Goal: Task Accomplishment & Management: Complete application form

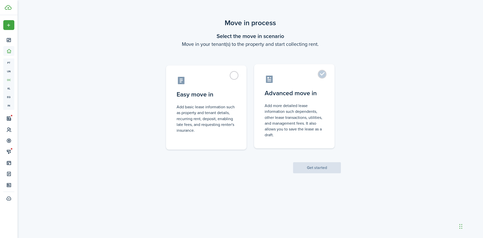
click at [322, 74] on label "Advanced move in Add more detailed lease information such dependents, other lea…" at bounding box center [294, 106] width 80 height 84
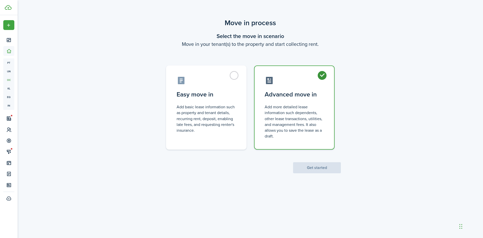
radio input "true"
click at [324, 169] on button "Get started" at bounding box center [317, 167] width 48 height 11
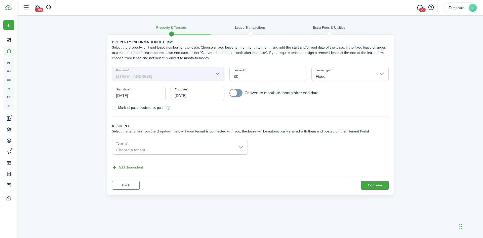
click at [339, 77] on input "Fixed" at bounding box center [349, 74] width 77 height 14
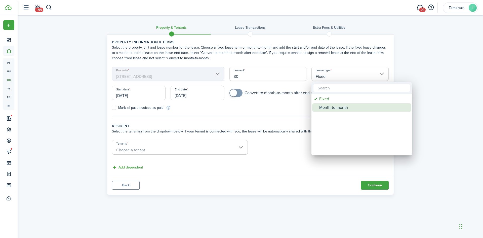
click at [338, 108] on div "Month-to-month" at bounding box center [363, 107] width 89 height 9
type input "Month-to-month"
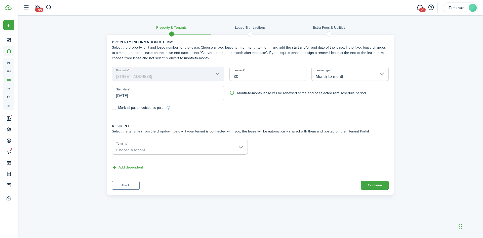
click at [173, 145] on input "Tenants" at bounding box center [179, 143] width 135 height 6
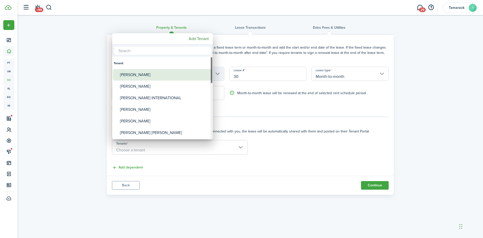
click at [162, 77] on div "[PERSON_NAME]" at bounding box center [164, 75] width 89 height 12
type input "[PERSON_NAME]"
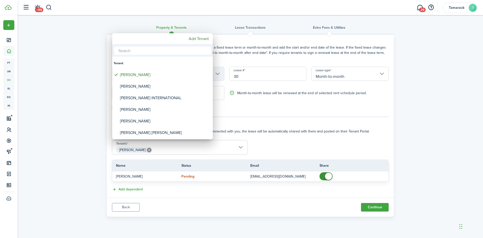
click at [252, 188] on div at bounding box center [241, 119] width 563 height 318
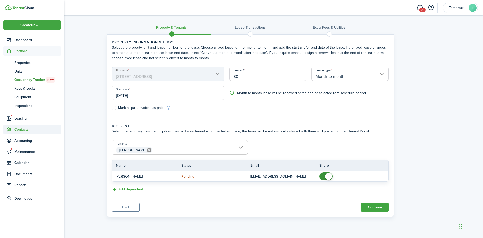
click at [20, 130] on span "Contacts" at bounding box center [37, 129] width 47 height 5
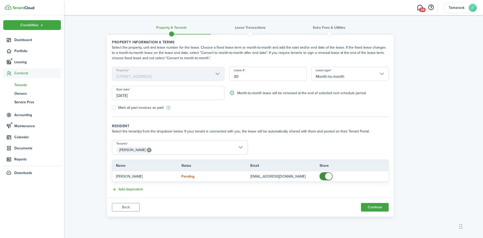
click at [26, 86] on span "Tenants" at bounding box center [37, 84] width 47 height 5
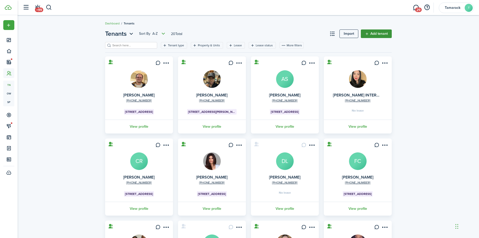
click at [373, 33] on link "Add tenant" at bounding box center [376, 33] width 31 height 9
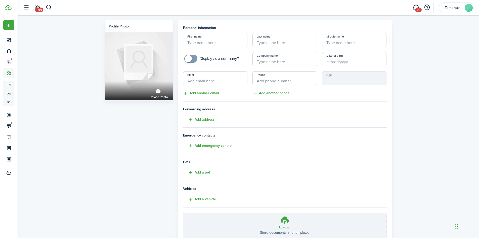
click at [231, 44] on input "First name" at bounding box center [215, 40] width 65 height 14
type input "[PERSON_NAME]"
drag, startPoint x: 231, startPoint y: 44, endPoint x: 239, endPoint y: 58, distance: 15.2
click at [239, 58] on div "First name [PERSON_NAME] Last name [PERSON_NAME] Middle name Display as a compa…" at bounding box center [285, 64] width 209 height 63
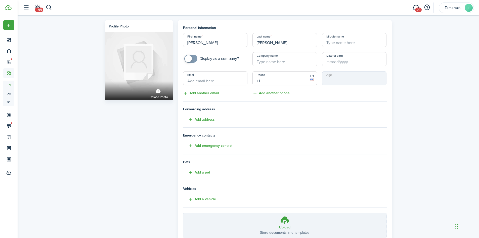
click at [295, 79] on input "+1" at bounding box center [284, 78] width 65 height 14
paste input "[PHONE_NUMBER]"
type input "[PHONE_NUMBER]"
click at [224, 81] on input "Email" at bounding box center [215, 78] width 65 height 14
paste input "[EMAIL_ADDRESS][DOMAIN_NAME]"
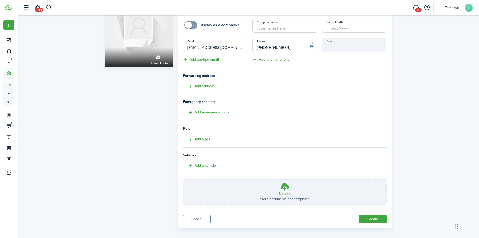
scroll to position [38, 0]
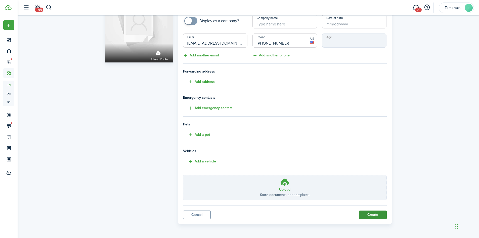
type input "[EMAIL_ADDRESS][DOMAIN_NAME]"
click at [372, 215] on button "Create" at bounding box center [373, 214] width 28 height 9
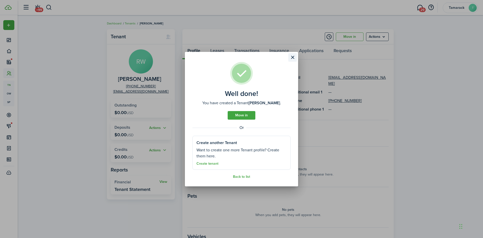
click at [293, 58] on button "Close modal" at bounding box center [292, 57] width 9 height 9
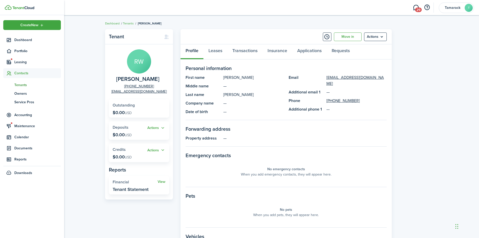
click at [25, 85] on span "Tenants" at bounding box center [37, 84] width 47 height 5
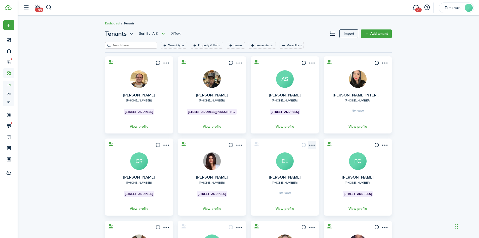
click at [315, 148] on menu-btn-icon "Open menu" at bounding box center [312, 145] width 9 height 9
click at [297, 174] on link "Move in" at bounding box center [294, 173] width 44 height 9
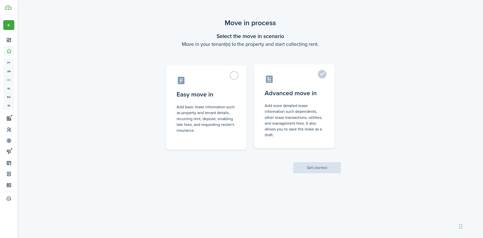
click at [321, 74] on label "Advanced move in Add more detailed lease information such dependents, other lea…" at bounding box center [294, 106] width 80 height 84
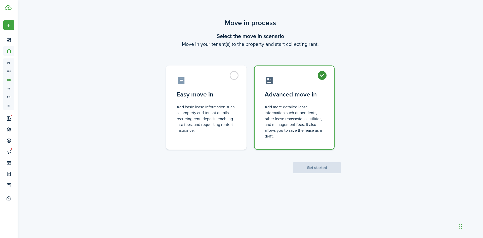
radio input "true"
click at [318, 170] on button "Get started" at bounding box center [317, 167] width 48 height 11
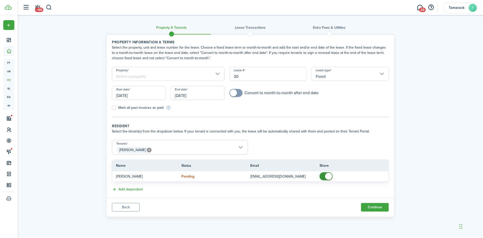
click at [338, 73] on input "Fixed" at bounding box center [349, 74] width 77 height 14
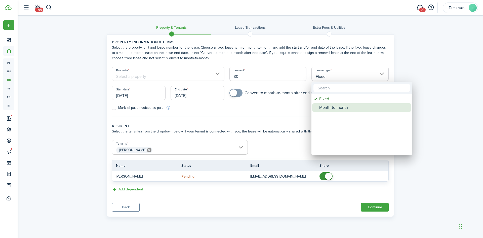
click at [336, 106] on div "Month-to-month" at bounding box center [363, 107] width 89 height 9
type input "Month-to-month"
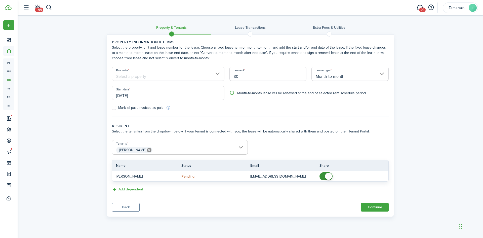
click at [140, 95] on input "[DATE]" at bounding box center [168, 93] width 112 height 14
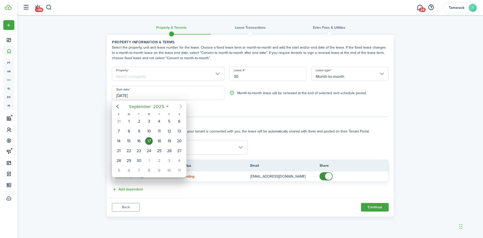
click at [181, 106] on icon "Next page" at bounding box center [181, 106] width 2 height 4
click at [181, 106] on icon "Next page" at bounding box center [181, 106] width 6 height 6
click at [179, 122] on div "1" at bounding box center [179, 121] width 8 height 8
type input "[DATE]"
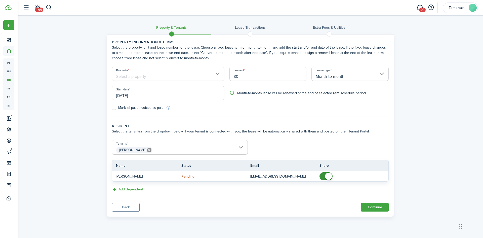
click at [176, 150] on span "[PERSON_NAME]" at bounding box center [179, 150] width 135 height 9
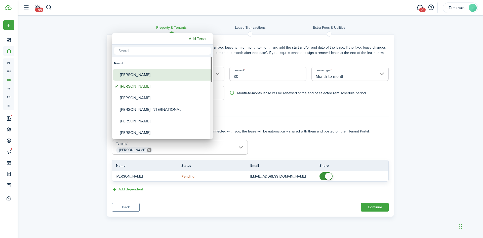
click at [163, 77] on div "[PERSON_NAME]" at bounding box center [164, 75] width 89 height 12
type input "[PERSON_NAME], [PERSON_NAME]"
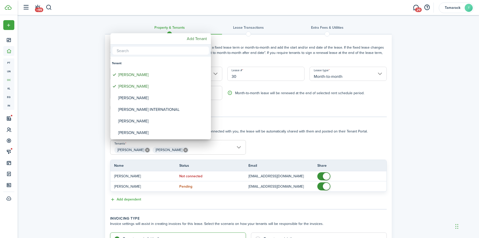
click at [230, 206] on div at bounding box center [239, 119] width 559 height 318
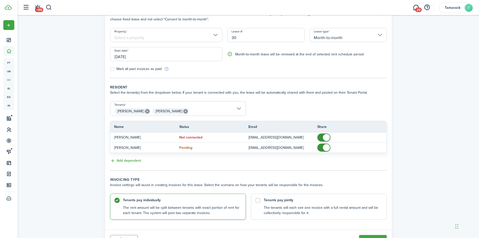
scroll to position [50, 0]
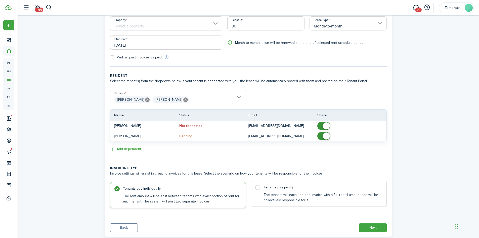
click at [257, 189] on label "Tenants pay jointly The tenants will each see one invoice with a full rental am…" at bounding box center [319, 194] width 136 height 26
radio input "false"
radio input "true"
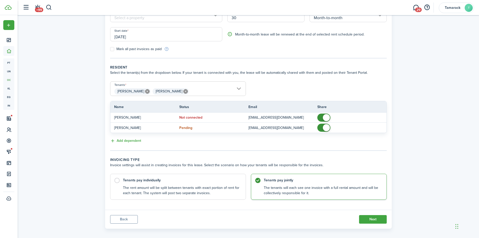
scroll to position [63, 0]
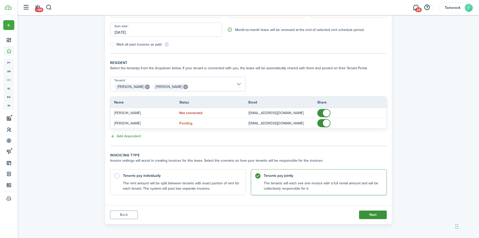
click at [365, 215] on button "Next" at bounding box center [373, 214] width 28 height 9
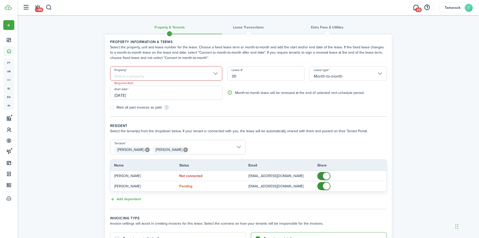
scroll to position [0, 0]
click at [166, 75] on input "Property" at bounding box center [166, 74] width 112 height 14
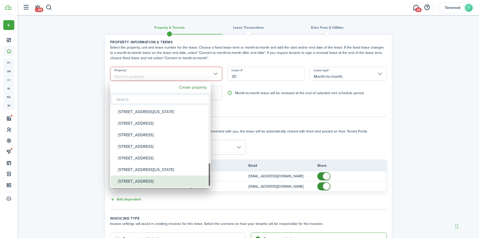
click at [151, 179] on div "[STREET_ADDRESS]" at bounding box center [162, 181] width 89 height 12
type input "[STREET_ADDRESS]"
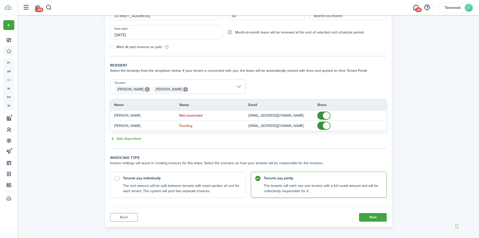
scroll to position [63, 0]
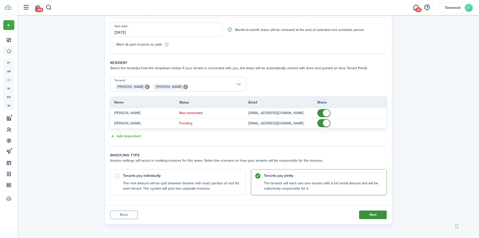
click at [378, 212] on button "Next" at bounding box center [373, 214] width 28 height 9
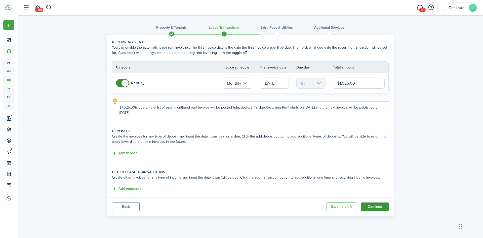
click at [380, 207] on button "Continue" at bounding box center [375, 206] width 28 height 9
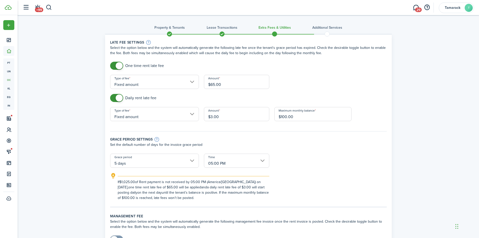
click at [215, 84] on input "$65.00" at bounding box center [236, 82] width 65 height 14
type input "$56.00"
click at [200, 200] on tc-wizard-step "Late fee settings Select the option below and the system will automatically gen…" at bounding box center [248, 122] width 277 height 167
click at [212, 116] on input "$3.00" at bounding box center [236, 114] width 65 height 14
type input "$5.00"
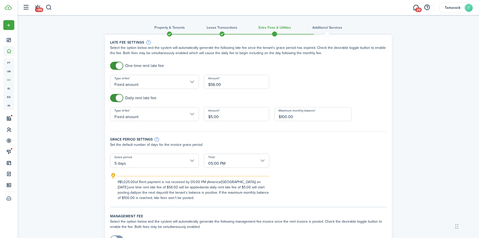
click at [233, 142] on div "Grace period settings" at bounding box center [248, 139] width 277 height 6
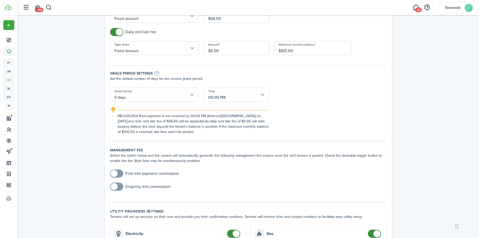
scroll to position [126, 0]
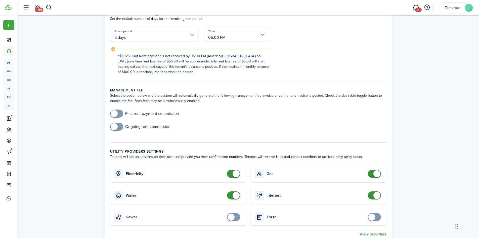
checkbox input "true"
click at [235, 217] on span at bounding box center [233, 217] width 5 height 8
checkbox input "true"
click at [377, 219] on span at bounding box center [374, 217] width 5 height 8
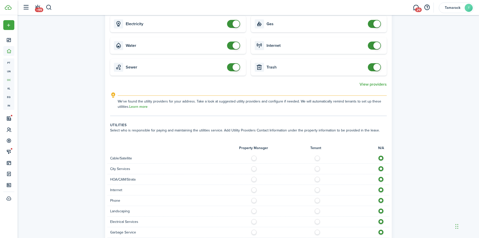
scroll to position [277, 0]
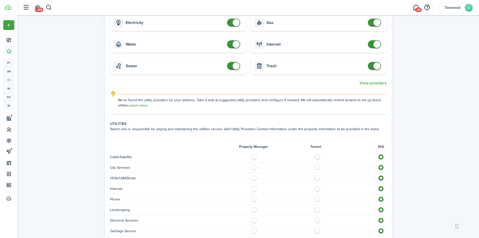
click at [318, 167] on label at bounding box center [318, 166] width 9 height 3
radio input "true"
click at [316, 178] on label at bounding box center [318, 176] width 9 height 3
radio input "true"
click at [317, 188] on label at bounding box center [318, 187] width 9 height 3
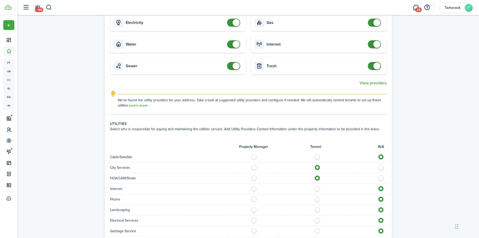
radio input "true"
click at [317, 195] on div "Phone" at bounding box center [249, 199] width 282 height 11
click at [317, 199] on label at bounding box center [318, 197] width 9 height 3
radio input "true"
click at [318, 209] on label at bounding box center [318, 208] width 9 height 3
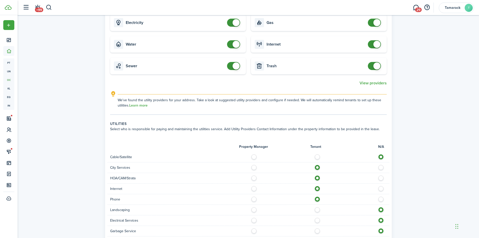
radio input "true"
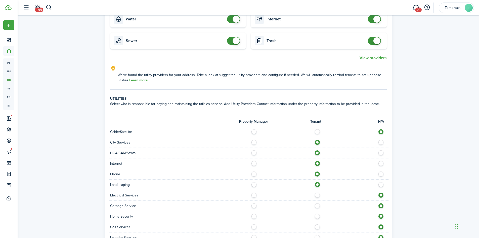
click at [316, 195] on label at bounding box center [318, 193] width 9 height 3
radio input "true"
click at [317, 205] on label at bounding box center [318, 204] width 9 height 3
radio input "true"
click at [318, 216] on label at bounding box center [318, 214] width 9 height 3
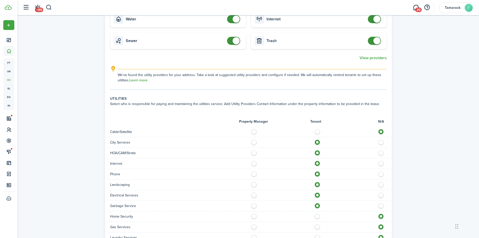
radio input "true"
click at [318, 227] on label at bounding box center [318, 225] width 9 height 3
radio input "true"
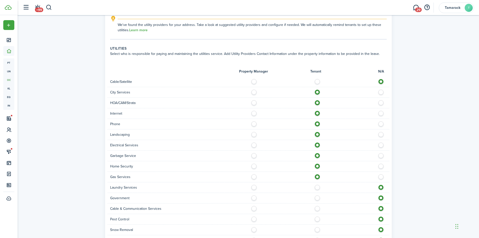
scroll to position [352, 0]
click at [316, 186] on label at bounding box center [318, 185] width 9 height 3
radio input "true"
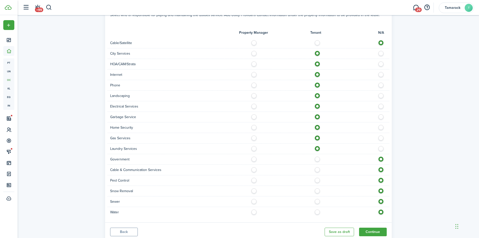
scroll to position [402, 0]
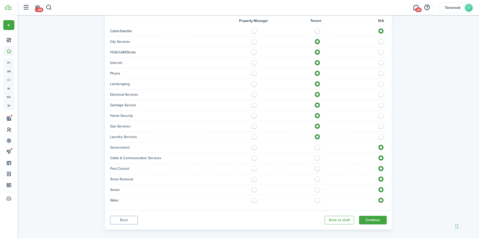
click at [316, 197] on label at bounding box center [318, 198] width 9 height 3
radio input "true"
click at [316, 189] on label at bounding box center [318, 188] width 9 height 3
radio input "true"
click at [317, 179] on label at bounding box center [318, 177] width 9 height 3
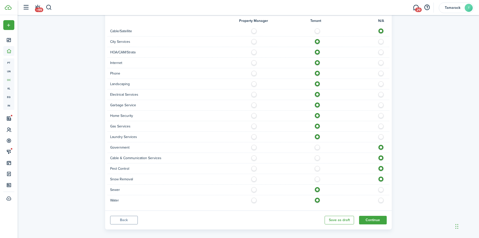
radio input "true"
click at [317, 168] on label at bounding box center [318, 167] width 9 height 3
radio input "true"
click at [372, 222] on button "Continue" at bounding box center [373, 219] width 28 height 9
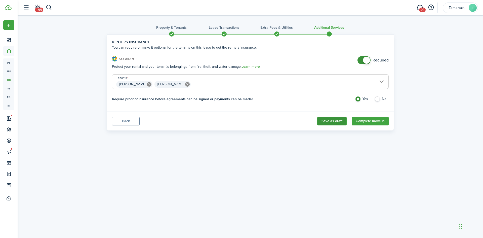
click at [320, 122] on button "Save as draft" at bounding box center [331, 121] width 29 height 9
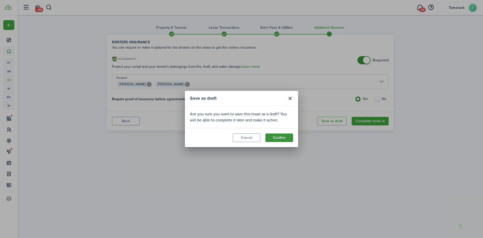
click at [277, 137] on button "Confirm" at bounding box center [279, 137] width 28 height 9
